Goal: Information Seeking & Learning: Learn about a topic

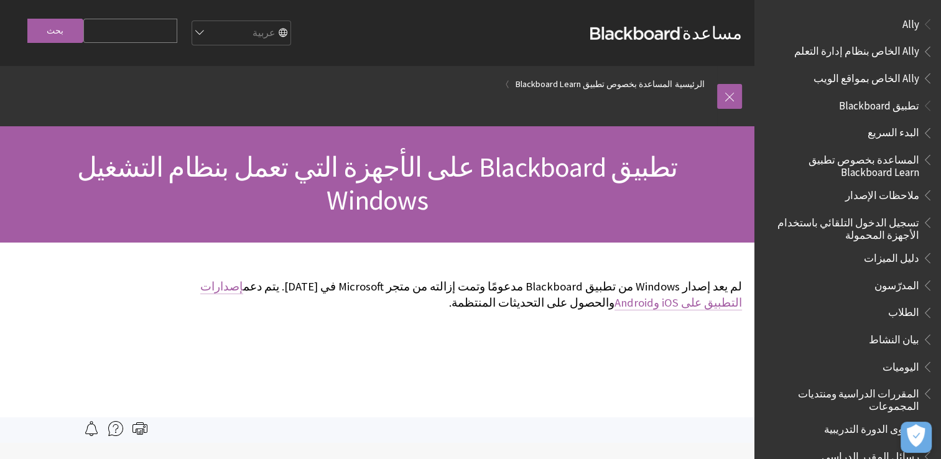
click at [221, 279] on link "إصدارات التطبيق على iOS وAndroid" at bounding box center [471, 294] width 542 height 31
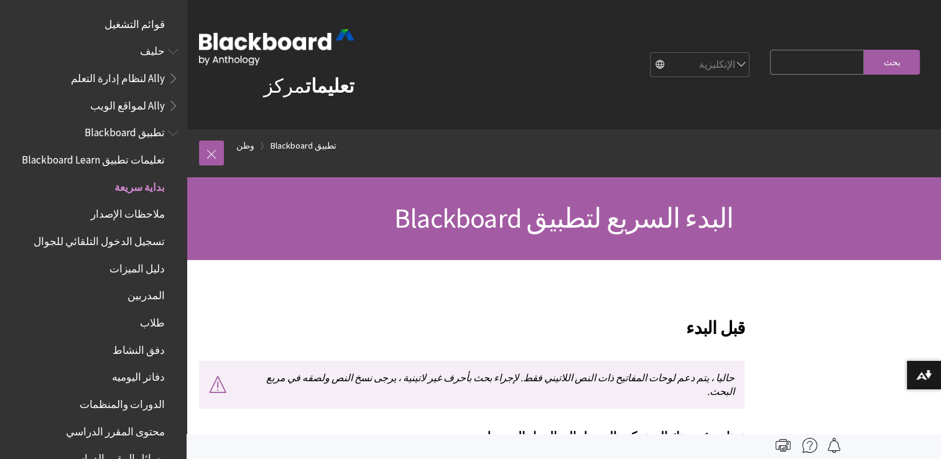
click at [165, 317] on span "مخطط الكتاب لتعليمات تطبيق Blackboard" at bounding box center [171, 320] width 13 height 16
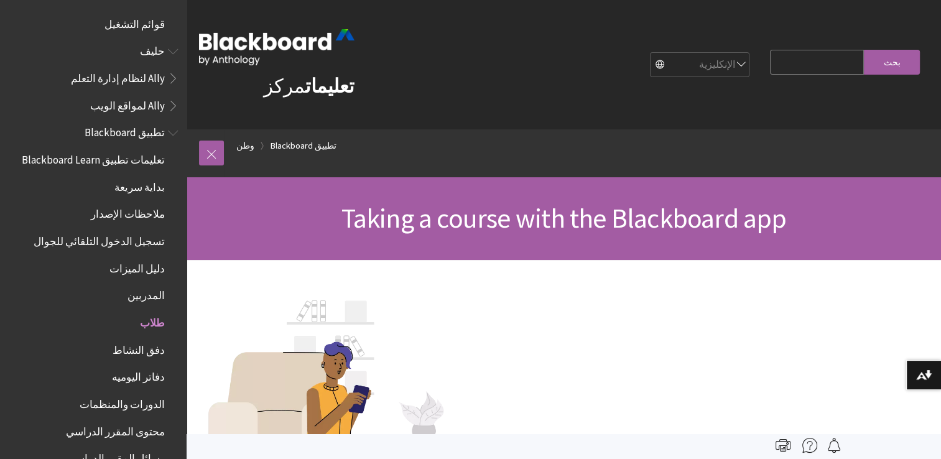
scroll to position [294, 0]
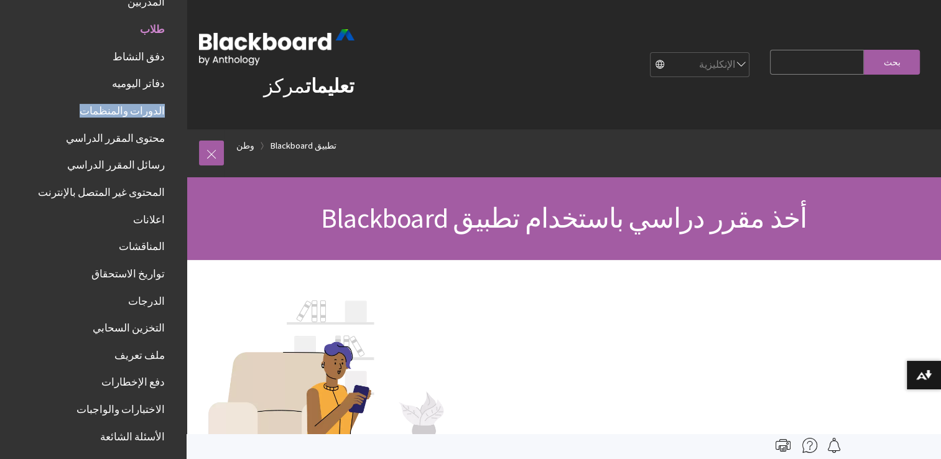
drag, startPoint x: 174, startPoint y: 113, endPoint x: 184, endPoint y: 141, distance: 29.1
click at [184, 141] on div "All Products قوائم التشغيل قوائم التشغيل حليف Ally لنظام إدارة التعلم Ally لموا…" at bounding box center [93, 229] width 187 height 459
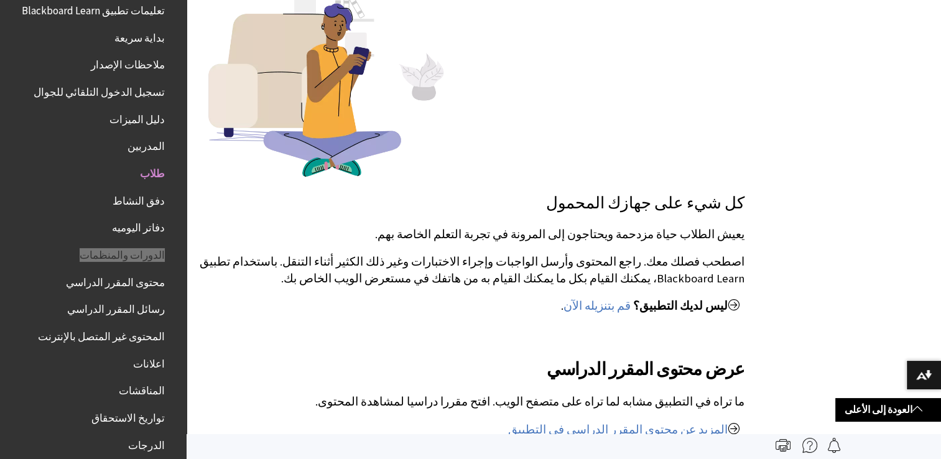
scroll to position [0, 0]
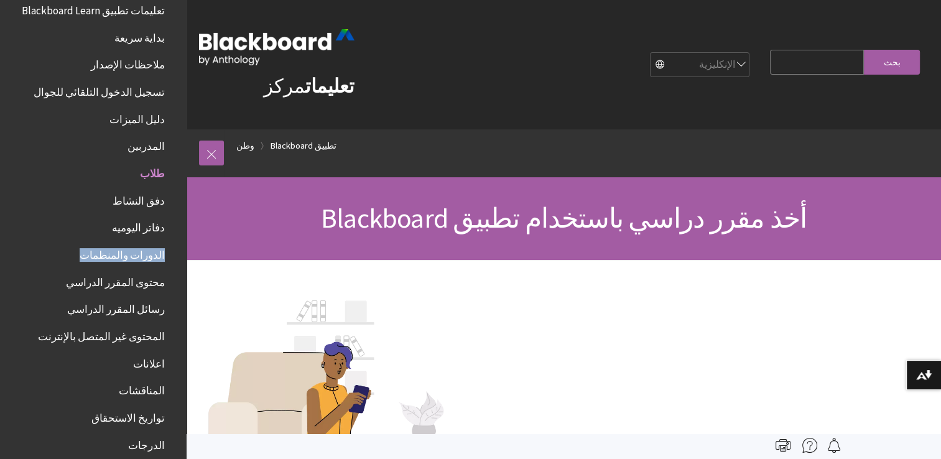
click at [673, 57] on select "الإنكليزية عربية كاتالا سيمراج الماني إسبانيا سومي فرانسيه עברית إيطاليانو 日本語 …" at bounding box center [701, 65] width 100 height 25
select select "/ar-sa/Blackboard_App/Students"
click at [651, 53] on select "الإنكليزية عربية كاتالا سيمراج الماني إسبانيا سومي فرانسيه עברית إيطاليانو 日本語 …" at bounding box center [701, 65] width 100 height 25
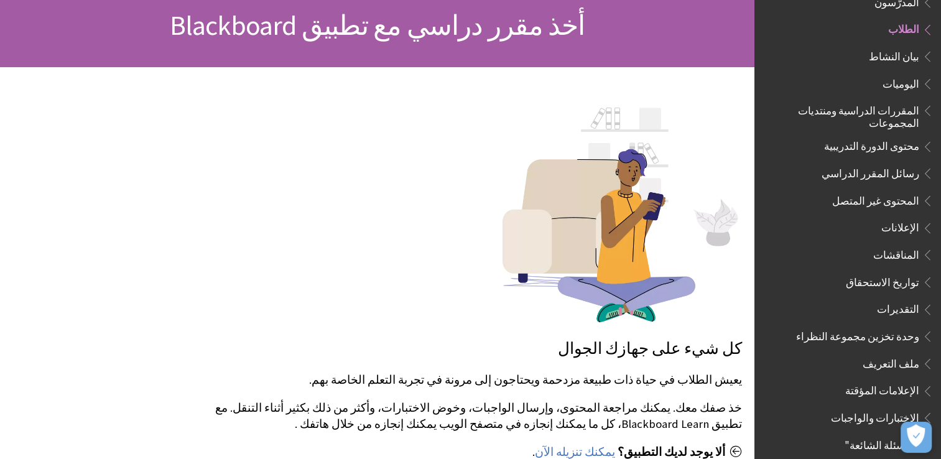
scroll to position [146, 0]
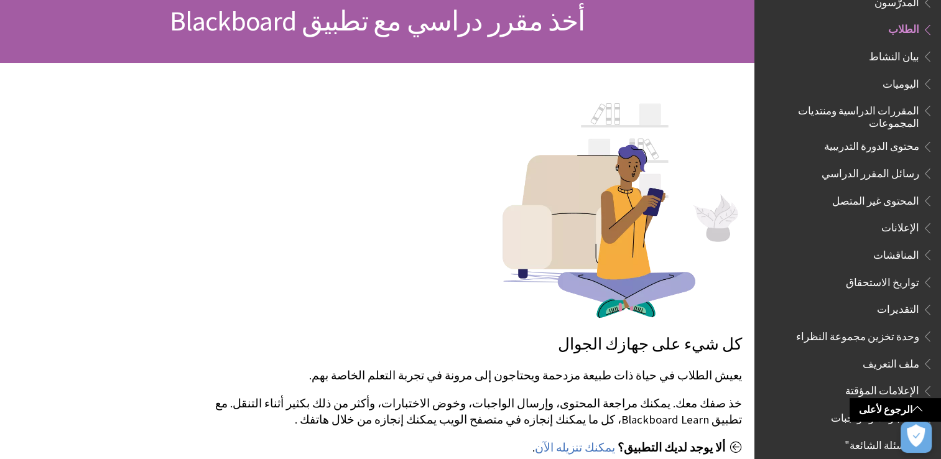
click at [898, 105] on span "المقررات الدراسية ومنتديات المجموعات" at bounding box center [845, 114] width 150 height 29
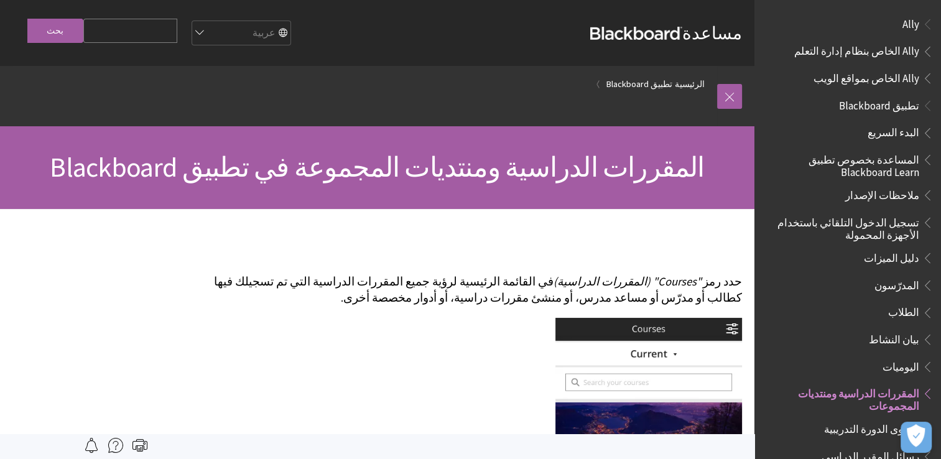
scroll to position [365, 0]
